Goal: Task Accomplishment & Management: Complete application form

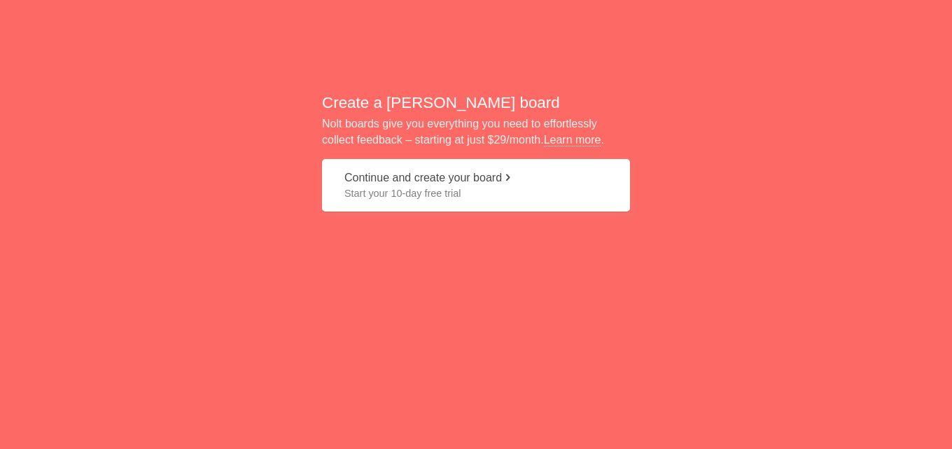
click at [445, 181] on button "Continue and create your board Start your 10-day free trial" at bounding box center [476, 185] width 308 height 53
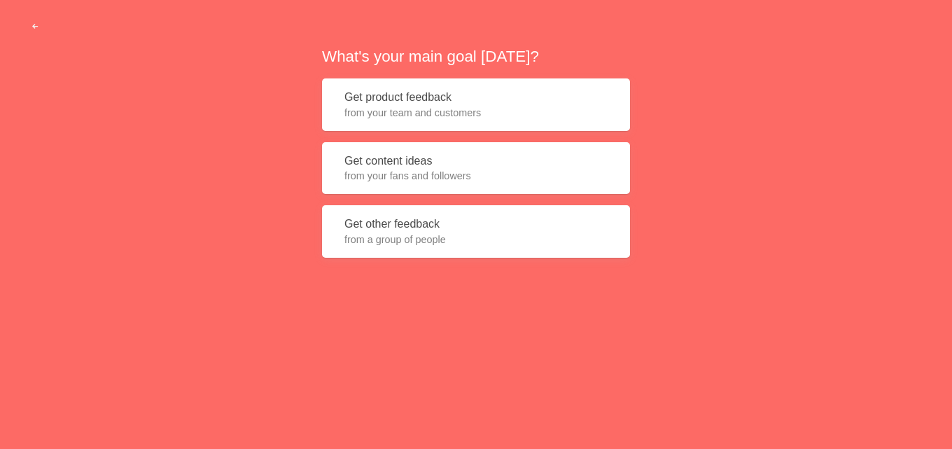
click at [431, 113] on span "from your team and customers" at bounding box center [475, 113] width 263 height 14
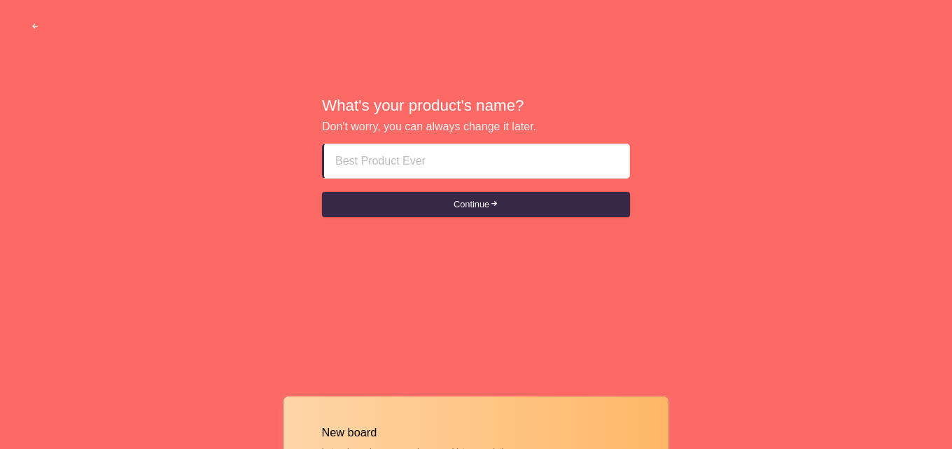
click at [435, 169] on input at bounding box center [476, 161] width 283 height 34
paste input "Fujairah fuj Indian Call Girls ▶[PHONE_NUMBER]▶ Fujairah fuj [DEMOGRAPHIC_DATA]…"
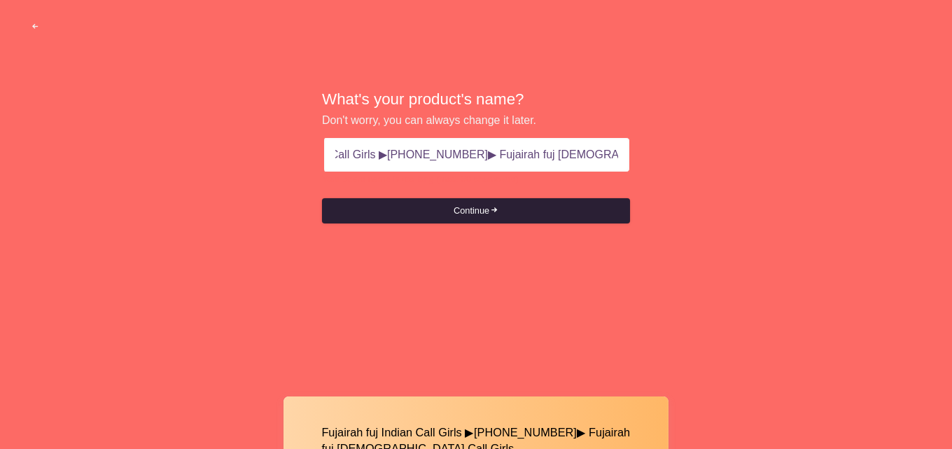
click at [485, 210] on button "Continue" at bounding box center [476, 210] width 308 height 25
drag, startPoint x: 474, startPoint y: 153, endPoint x: 724, endPoint y: 155, distance: 250.0
click at [724, 155] on div "What's your product's name? Don't worry, you can always change it later. Fujair…" at bounding box center [476, 157] width 952 height 314
type input "Fujairah fuj Indian Call Girls ▶[PHONE_NUMBER]▶"
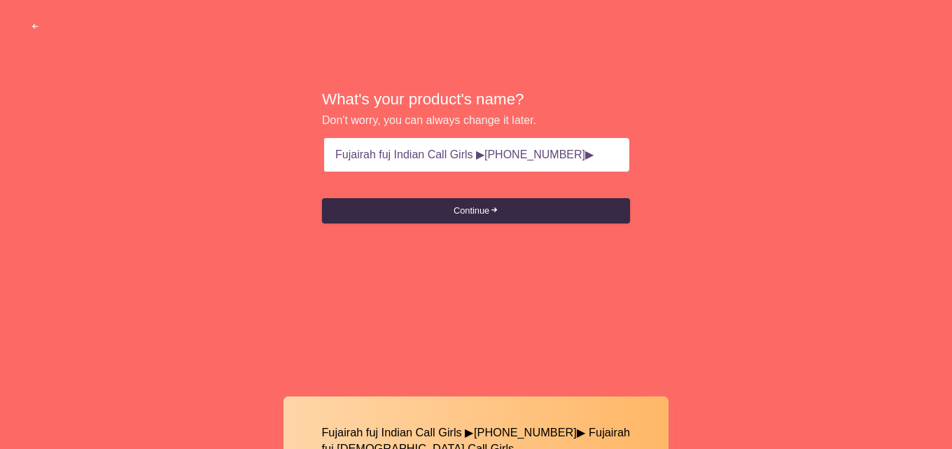
scroll to position [0, 0]
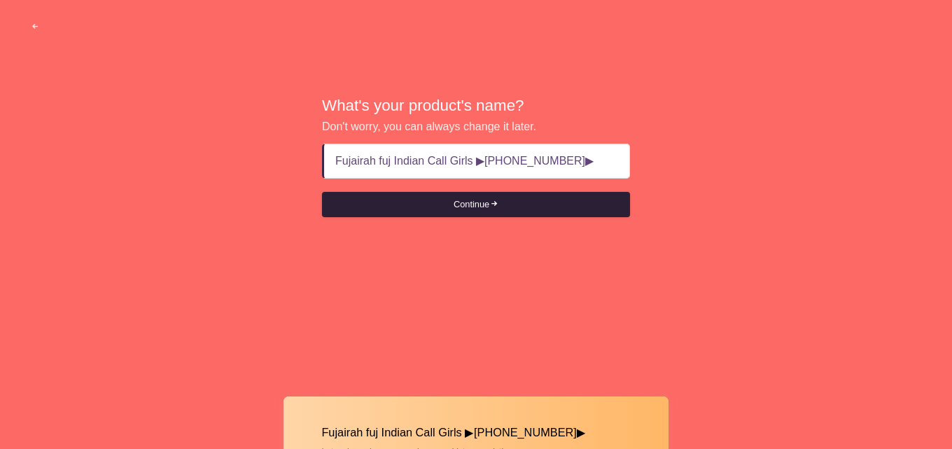
click at [516, 203] on button "Continue" at bounding box center [476, 204] width 308 height 25
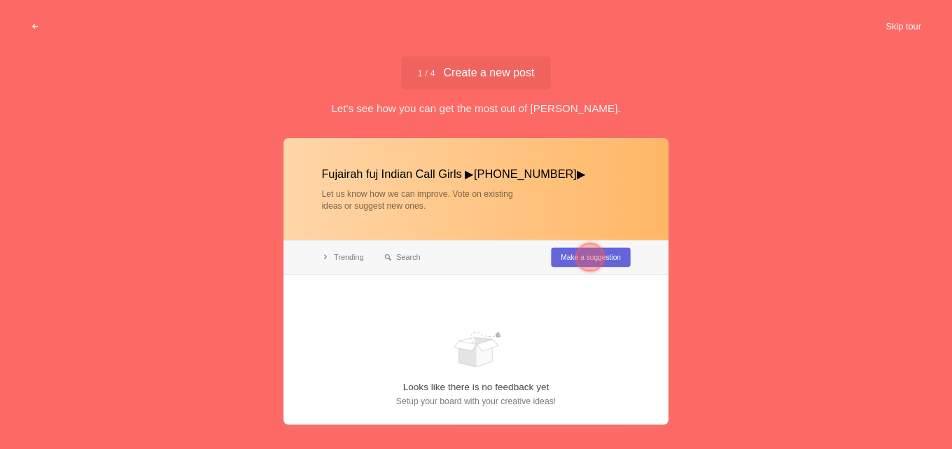
click at [914, 21] on button "Skip tour" at bounding box center [903, 26] width 69 height 25
